Goal: Task Accomplishment & Management: Manage account settings

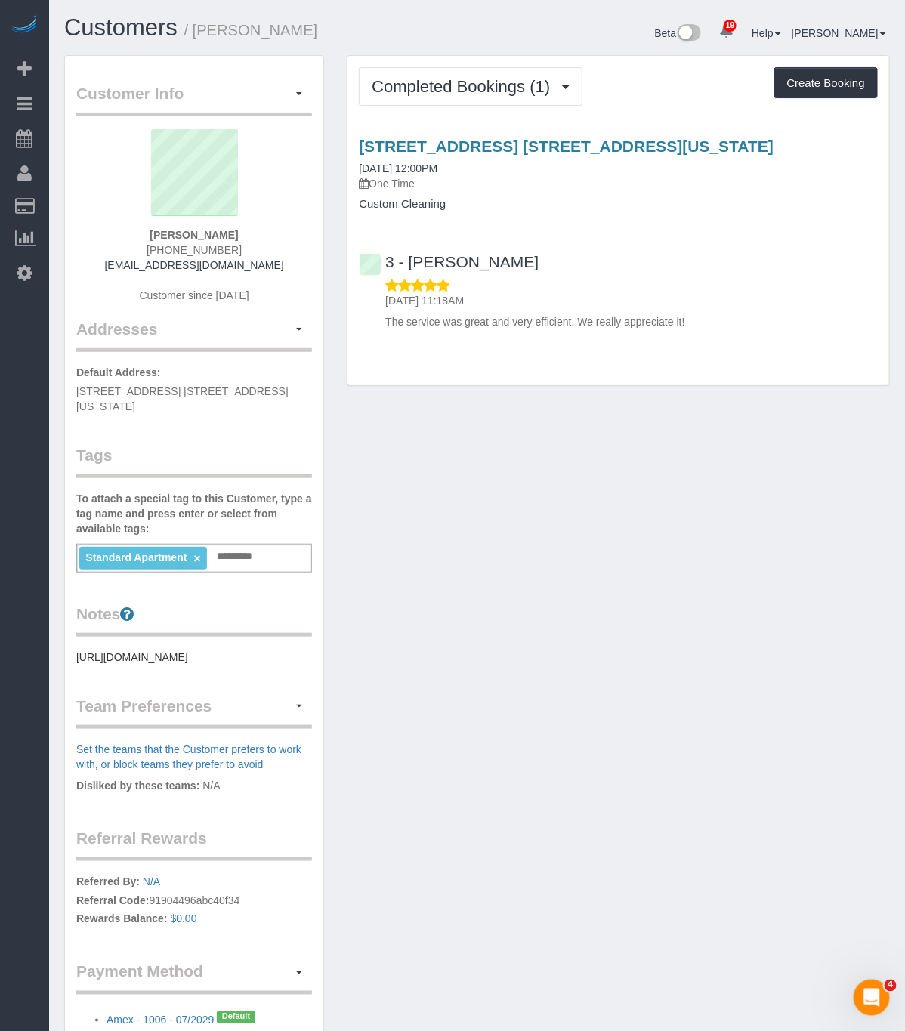
click at [461, 109] on div "Completed Bookings (1) Completed Bookings (1) Upcoming Bookings (0) Cancelled B…" at bounding box center [617, 220] width 541 height 329
click at [443, 155] on link "[STREET_ADDRESS] [STREET_ADDRESS][US_STATE]" at bounding box center [566, 145] width 415 height 17
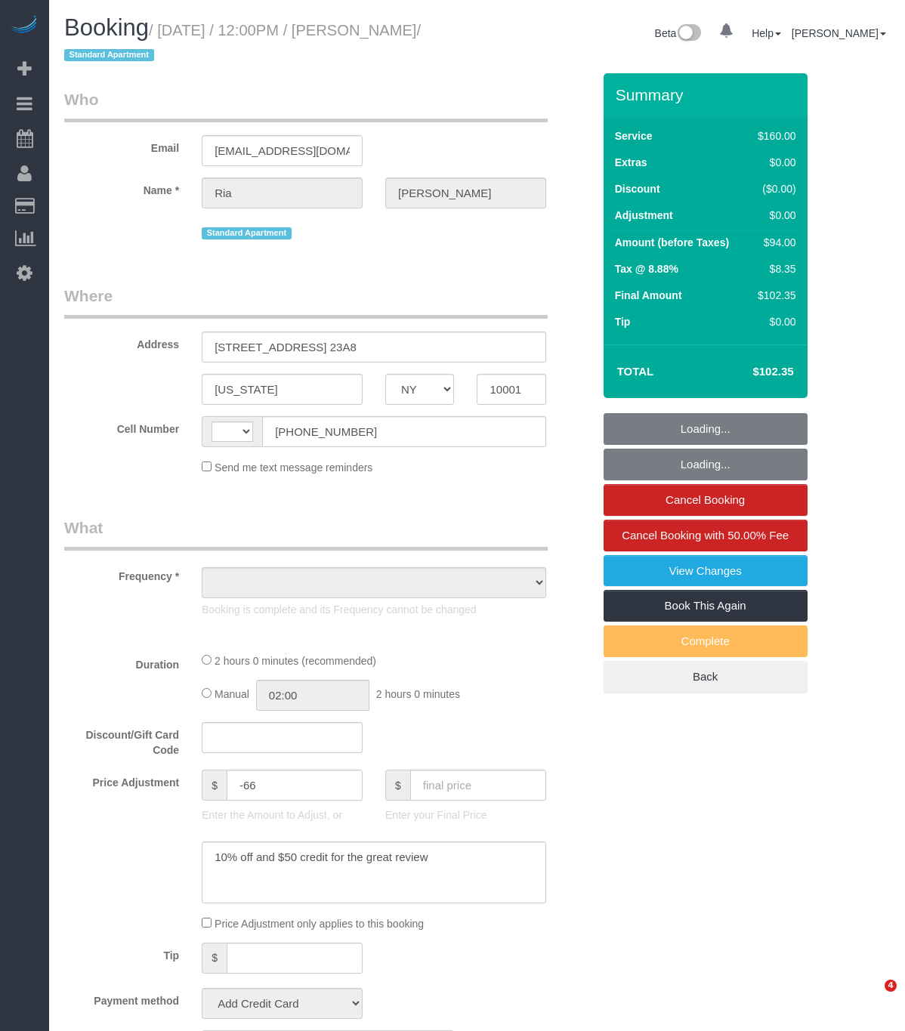
select select "NY"
select select "number:89"
select select "number:90"
select select "number:15"
select select "number:5"
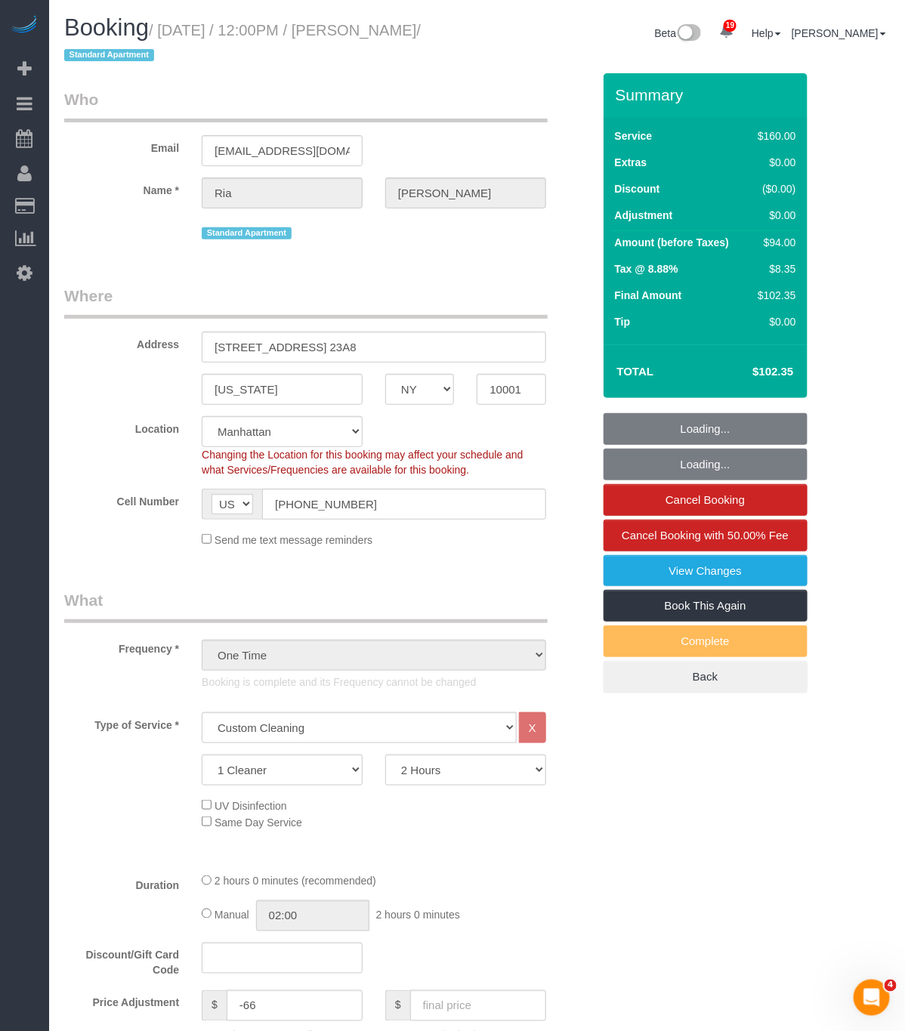
select select "string:[GEOGRAPHIC_DATA]"
select select "object:1510"
select select "string:stripe-pm_1S6YF14VGloSiKo7jDWSwls0"
select select "spot1"
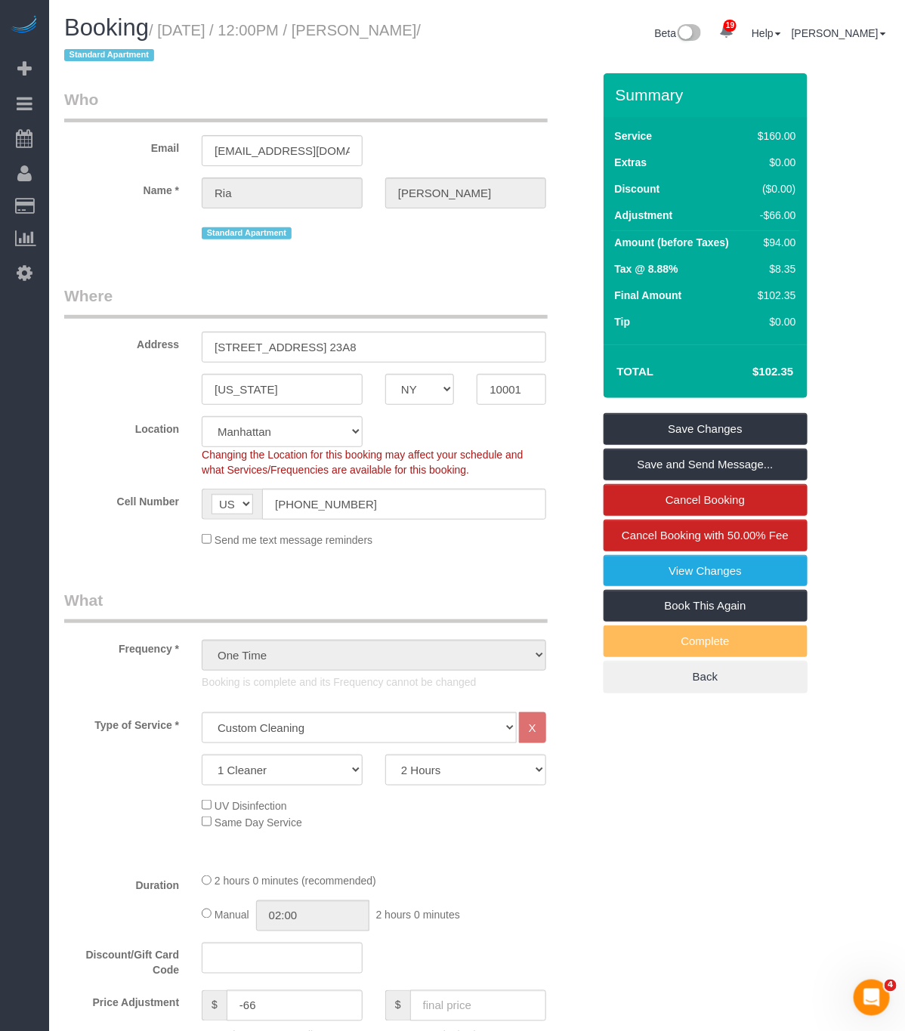
drag, startPoint x: 438, startPoint y: 28, endPoint x: 164, endPoint y: 26, distance: 274.1
click at [164, 26] on h1 "Booking / [DATE] / 12:00PM / [PERSON_NAME] / Standard Apartment" at bounding box center [265, 40] width 402 height 51
drag, startPoint x: 116, startPoint y: 55, endPoint x: 162, endPoint y: 23, distance: 55.9
click at [162, 23] on small "/ [DATE] / 12:00PM / [PERSON_NAME] / Standard Apartment" at bounding box center [242, 43] width 356 height 42
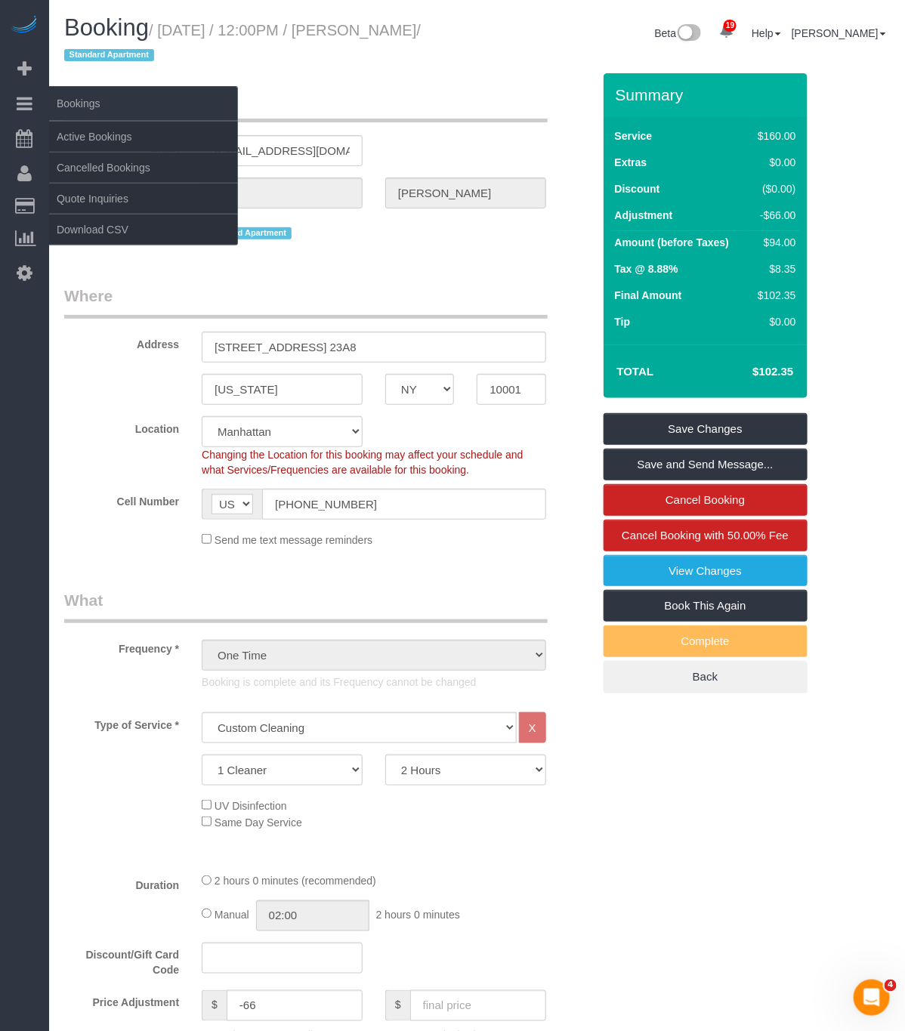
copy small "[DATE] / 12:00PM / [PERSON_NAME]"
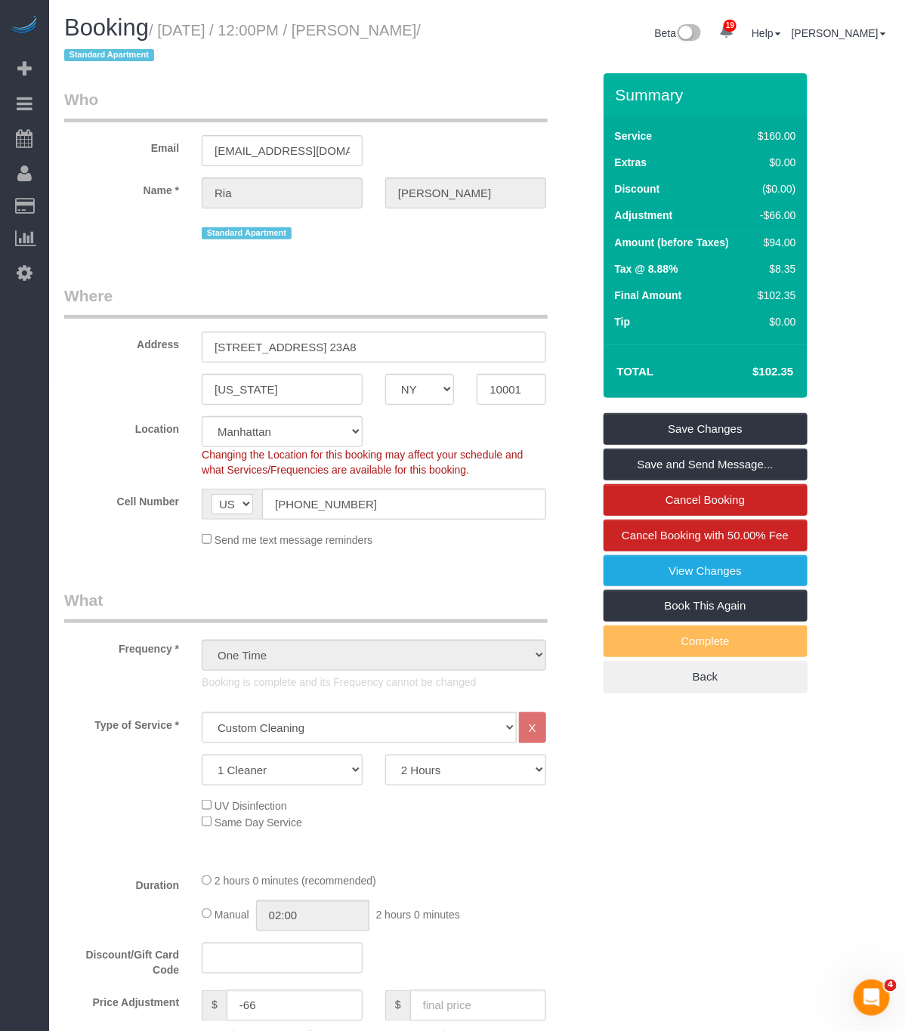
click at [492, 88] on legend "Who" at bounding box center [305, 105] width 483 height 34
